Goal: Use online tool/utility: Utilize a website feature to perform a specific function

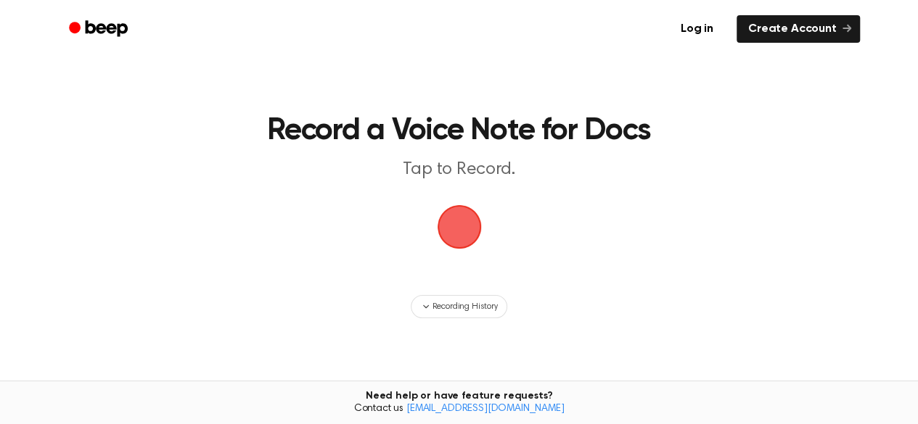
click at [451, 247] on span "button" at bounding box center [459, 227] width 41 height 41
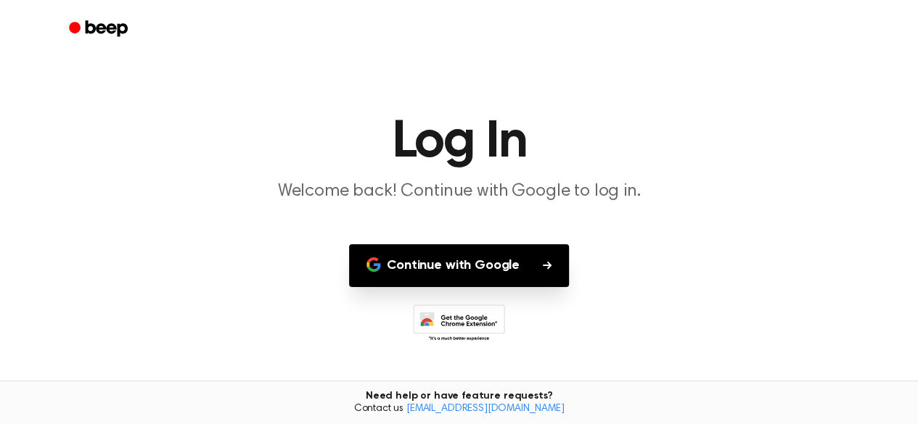
click at [477, 265] on button "Continue with Google" at bounding box center [459, 265] width 220 height 43
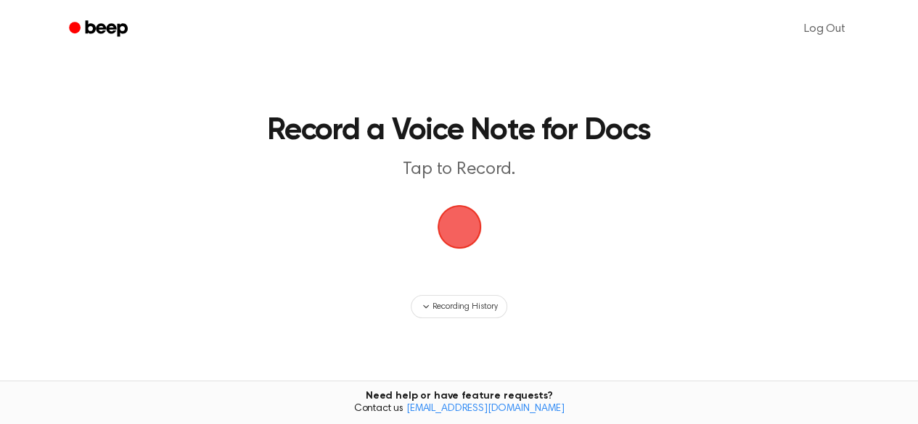
click at [460, 221] on span "button" at bounding box center [459, 227] width 41 height 41
click at [460, 221] on span "button" at bounding box center [458, 226] width 49 height 49
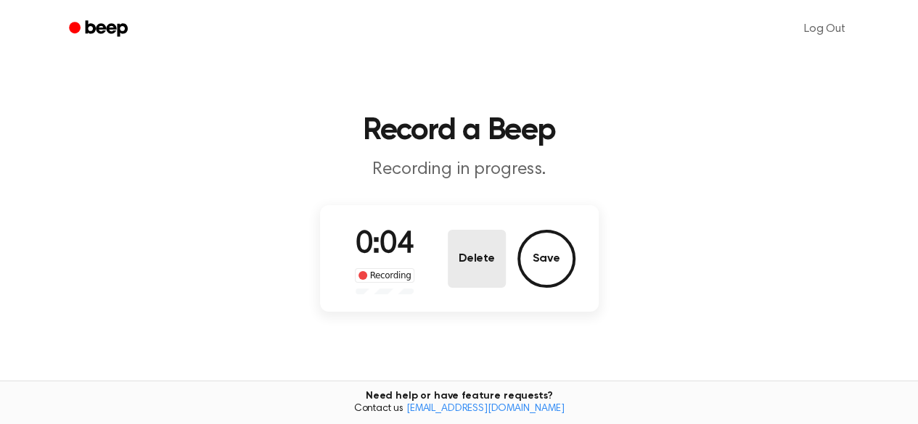
click at [489, 267] on button "Delete" at bounding box center [477, 259] width 58 height 58
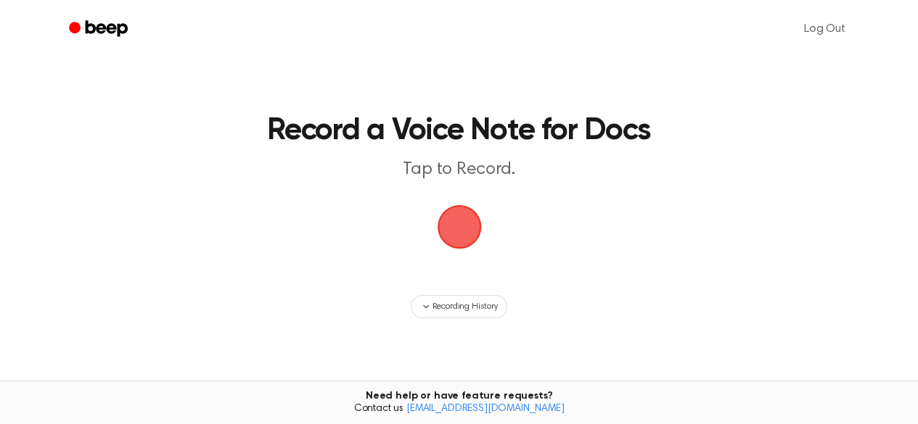
click at [471, 242] on span "button" at bounding box center [459, 227] width 41 height 41
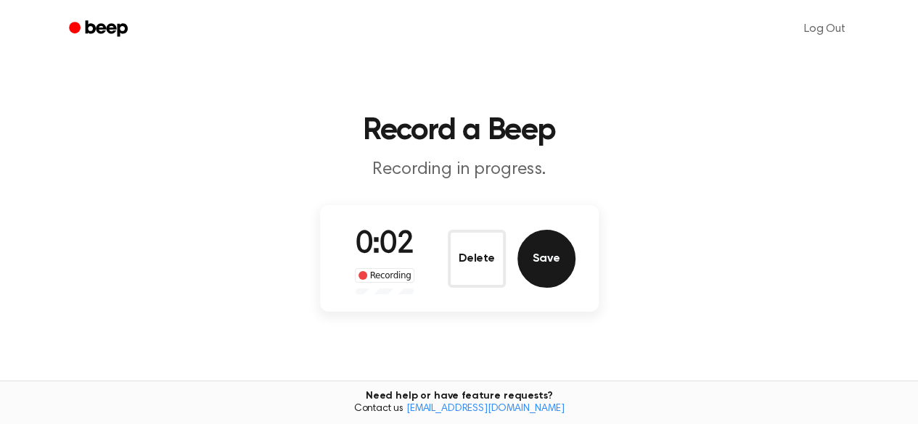
click at [534, 272] on button "Save" at bounding box center [546, 259] width 58 height 58
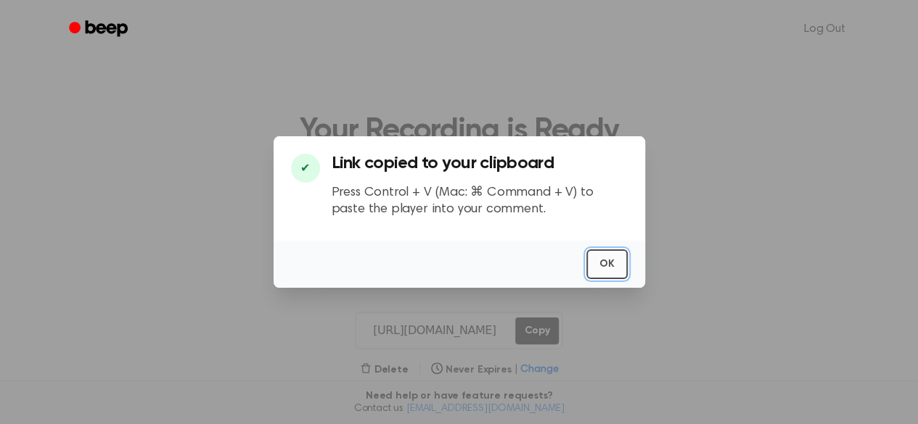
click at [602, 266] on button "OK" at bounding box center [606, 265] width 41 height 30
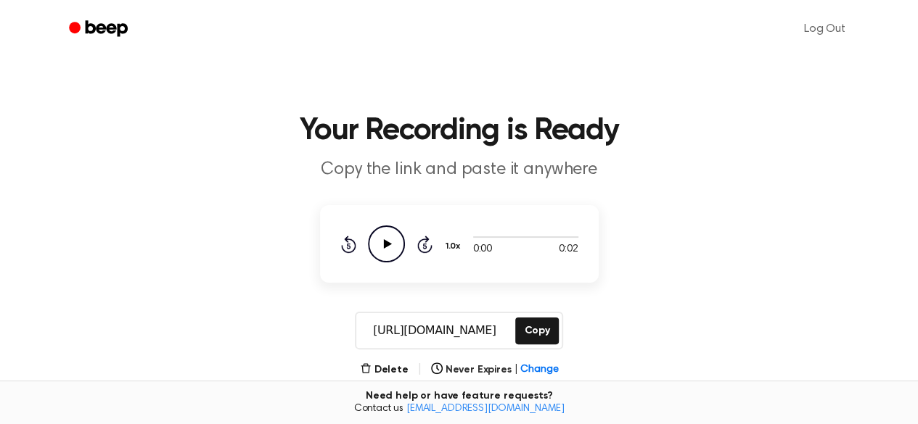
click at [620, 69] on main "Your Recording is Ready Copy the link and paste it anywhere 0:00 0:02 1.0x Rewi…" at bounding box center [459, 347] width 918 height 694
